Goal: Information Seeking & Learning: Learn about a topic

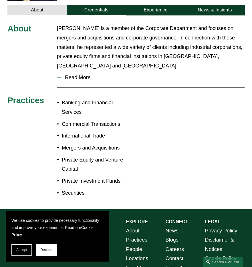
scroll to position [200, 0]
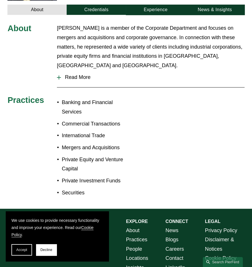
click at [158, 111] on div "About [PERSON_NAME] is a member of the Corporate Department and focuses on merg…" at bounding box center [126, 111] width 252 height 177
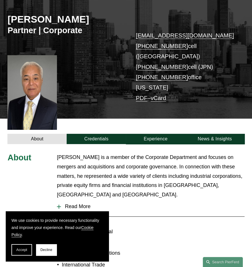
scroll to position [86, 0]
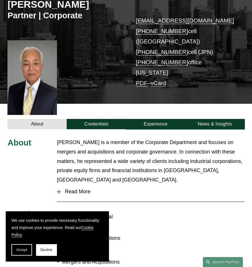
click at [208, 80] on div "[PERSON_NAME] Partner | Corporate [EMAIL_ADDRESS][DOMAIN_NAME] [PHONE_NUMBER] c…" at bounding box center [126, 40] width 252 height 125
click at [94, 119] on link "Credentials" at bounding box center [96, 124] width 59 height 10
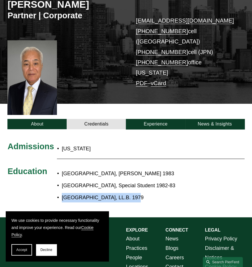
drag, startPoint x: 64, startPoint y: 187, endPoint x: 133, endPoint y: 191, distance: 69.7
click at [133, 193] on p "[GEOGRAPHIC_DATA], LL.B. 1979" at bounding box center [138, 197] width 153 height 9
drag, startPoint x: 133, startPoint y: 191, endPoint x: 103, endPoint y: 190, distance: 29.8
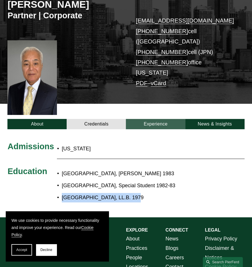
click at [152, 119] on link "Experience" at bounding box center [155, 124] width 59 height 10
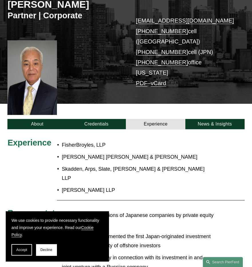
click at [176, 143] on ul "FisherBroyles, LLP [PERSON_NAME] [PERSON_NAME] & [PERSON_NAME], Arps, Slate, [P…" at bounding box center [136, 168] width 158 height 54
click at [203, 153] on p "[PERSON_NAME] [PERSON_NAME] & [PERSON_NAME]" at bounding box center [138, 157] width 153 height 9
click at [156, 119] on link "Experience" at bounding box center [155, 124] width 59 height 10
click at [87, 119] on link "Credentials" at bounding box center [96, 124] width 59 height 10
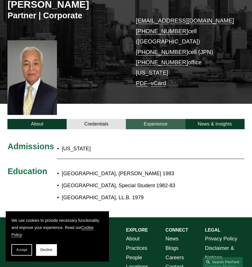
click at [146, 119] on link "Experience" at bounding box center [155, 124] width 59 height 10
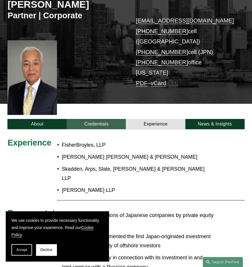
click at [90, 119] on link "Credentials" at bounding box center [96, 124] width 59 height 10
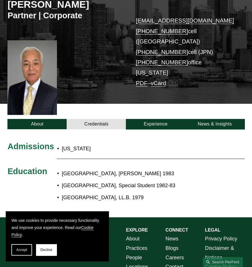
click at [199, 142] on div "Admissions [US_STATE] Education [GEOGRAPHIC_DATA], [PERSON_NAME] 1983 [GEOGRAPH…" at bounding box center [126, 174] width 252 height 64
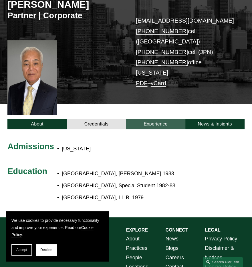
click at [149, 119] on link "Experience" at bounding box center [155, 124] width 59 height 10
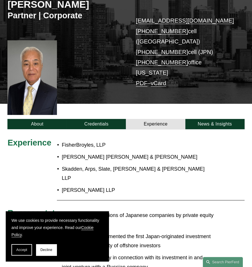
click at [192, 154] on ul "FisherBroyles, LLP [PERSON_NAME] [PERSON_NAME] & [PERSON_NAME], Arps, Slate, [P…" at bounding box center [136, 168] width 158 height 54
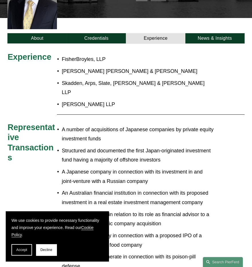
scroll to position [172, 0]
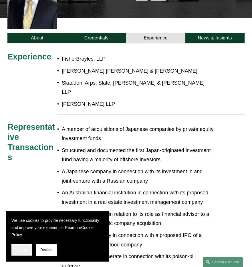
click at [20, 250] on span "Accept" at bounding box center [21, 250] width 11 height 4
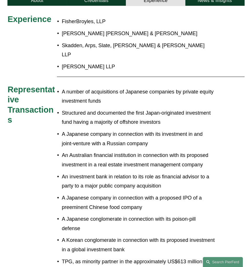
scroll to position [200, 0]
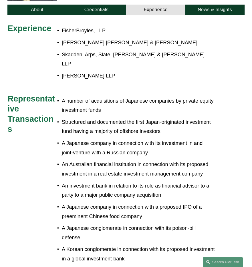
click at [179, 71] on p "[PERSON_NAME] LLP" at bounding box center [138, 75] width 153 height 9
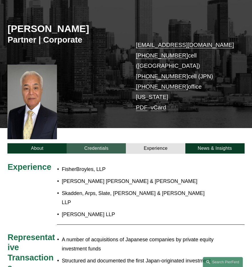
scroll to position [86, 0]
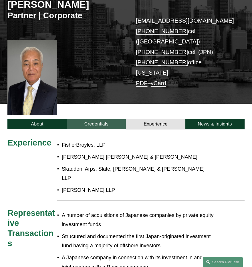
click at [99, 119] on link "Credentials" at bounding box center [96, 124] width 59 height 10
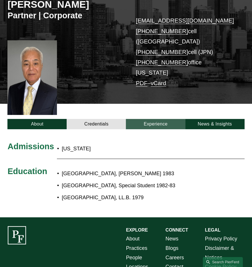
click at [156, 119] on link "Experience" at bounding box center [155, 124] width 59 height 10
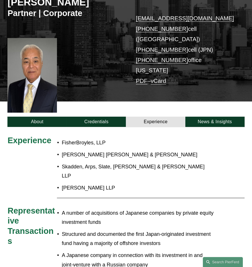
scroll to position [115, 0]
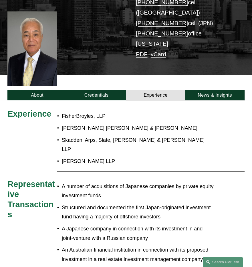
click at [211, 112] on p "FisherBroyles, LLP" at bounding box center [138, 116] width 153 height 9
click at [81, 50] on div "[PERSON_NAME] Partner | Corporate [EMAIL_ADDRESS][DOMAIN_NAME] [PHONE_NUMBER] c…" at bounding box center [126, 11] width 252 height 125
